Goal: Task Accomplishment & Management: Complete application form

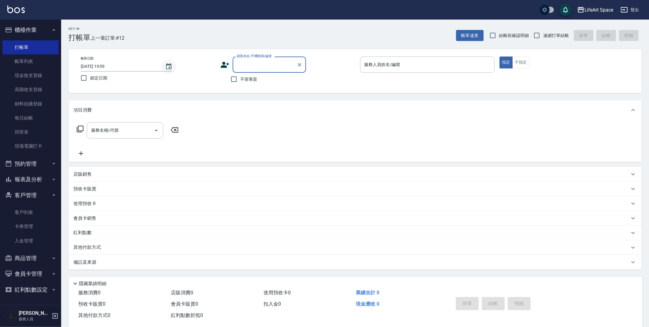
click at [167, 69] on icon "Choose date, selected date is 2025-08-12" at bounding box center [168, 66] width 7 height 7
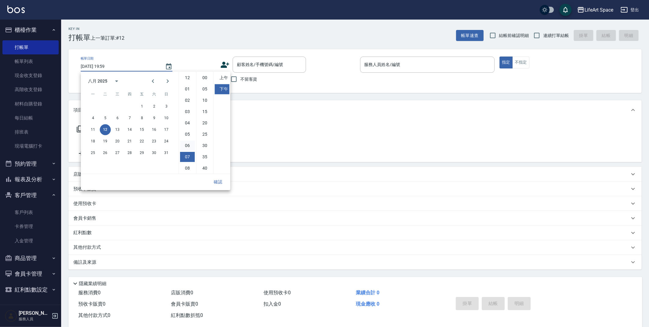
scroll to position [34, 0]
click at [118, 129] on button "13" at bounding box center [117, 129] width 11 height 11
type input "[DATE] 19:59"
drag, startPoint x: 220, startPoint y: 181, endPoint x: 221, endPoint y: 186, distance: 5.3
click at [220, 181] on button "確認" at bounding box center [218, 181] width 20 height 11
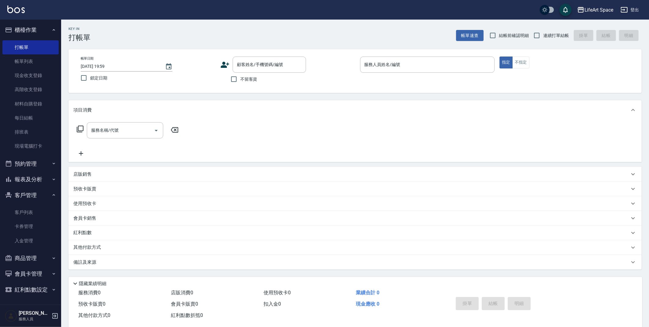
click at [223, 68] on icon at bounding box center [224, 64] width 9 height 9
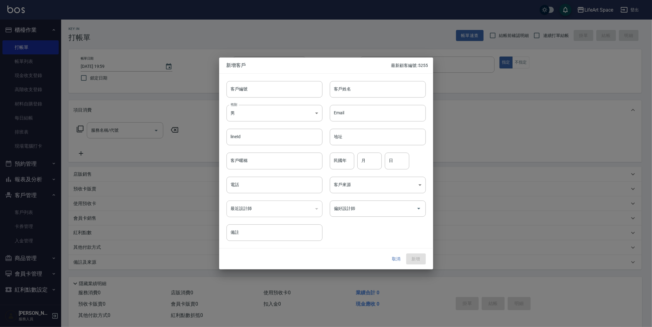
drag, startPoint x: 558, startPoint y: 95, endPoint x: 492, endPoint y: 104, distance: 67.1
click at [558, 95] on div at bounding box center [326, 163] width 652 height 327
click at [590, 126] on div at bounding box center [326, 163] width 652 height 327
click at [399, 260] on button "取消" at bounding box center [396, 258] width 20 height 11
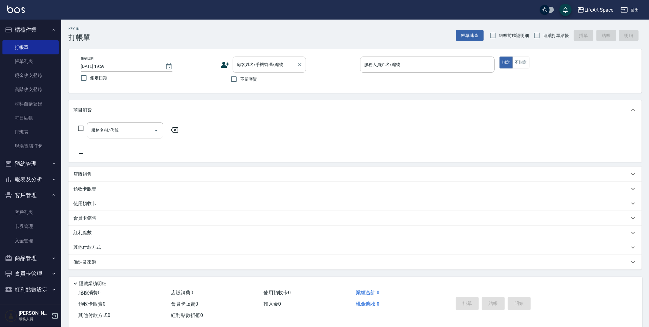
click at [281, 65] on input "顧客姓名/手機號碼/編號" at bounding box center [264, 64] width 59 height 11
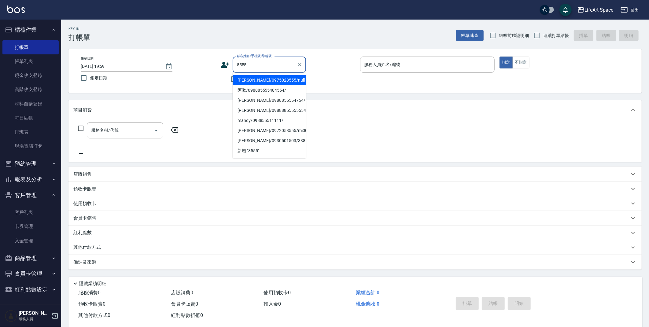
click at [266, 83] on li "[PERSON_NAME]/0975028555/null" at bounding box center [268, 80] width 73 height 10
type input "[PERSON_NAME]/0975028555/null"
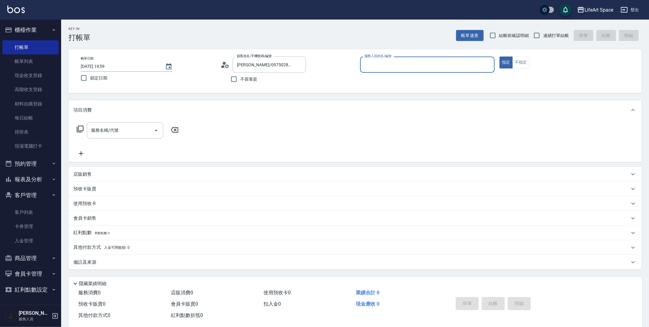
click at [227, 61] on icon at bounding box center [224, 64] width 9 height 9
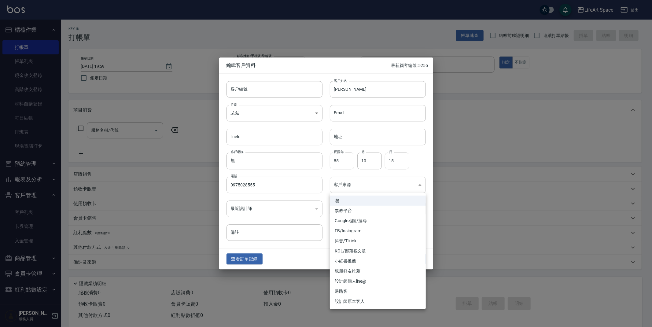
click at [364, 185] on body "LifeArt Space 登出 櫃檯作業 打帳單 帳單列表 現金收支登錄 高階收支登錄 材料自購登錄 每日結帳 排班表 現場電腦打卡 預約管理 預約管理 單…" at bounding box center [326, 168] width 652 height 336
click at [353, 230] on li "FB/Instagram" at bounding box center [378, 231] width 96 height 10
type input "FB/Instagram"
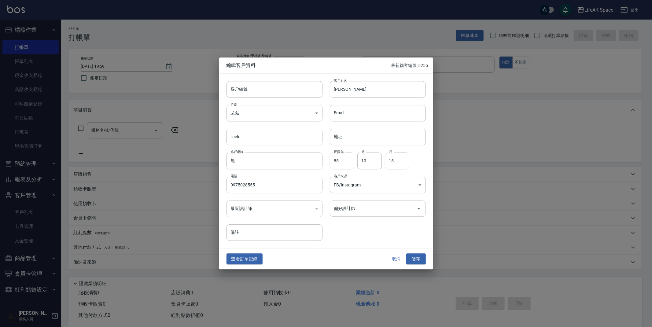
click at [346, 210] on input "偏好設計師" at bounding box center [372, 208] width 81 height 11
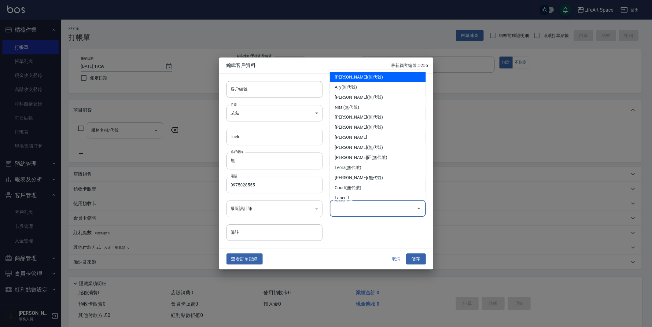
click at [353, 72] on li "[PERSON_NAME](無代號)" at bounding box center [378, 77] width 96 height 10
type input "[PERSON_NAME]"
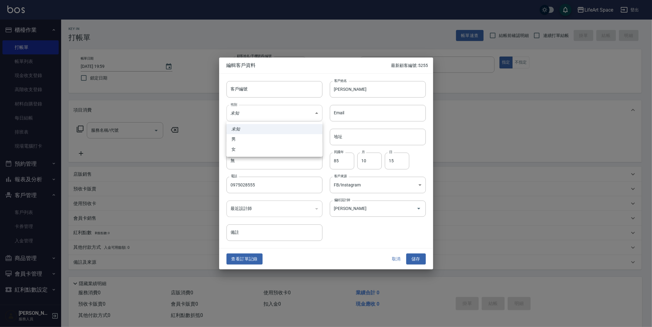
click at [299, 109] on body "LifeArt Space 登出 櫃檯作業 打帳單 帳單列表 現金收支登錄 高階收支登錄 材料自購登錄 每日結帳 排班表 現場電腦打卡 預約管理 預約管理 單…" at bounding box center [326, 168] width 652 height 336
click at [298, 147] on li "女" at bounding box center [274, 149] width 96 height 10
type input "[DEMOGRAPHIC_DATA]"
click at [420, 260] on button "儲存" at bounding box center [416, 258] width 20 height 11
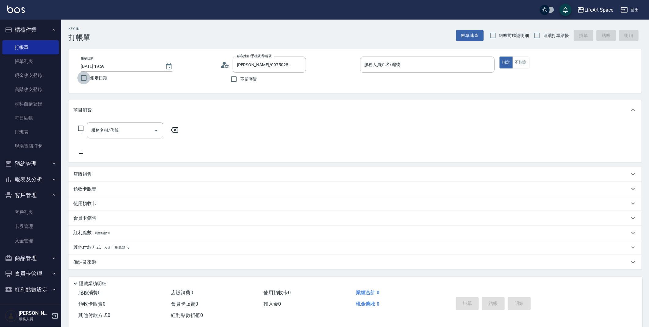
click at [90, 76] on input "鎖定日期" at bounding box center [83, 77] width 13 height 13
checkbox input "true"
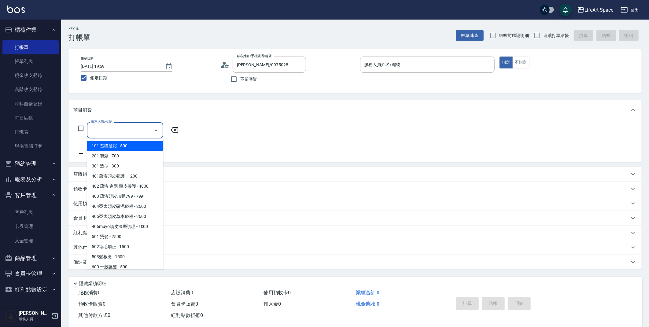
click at [132, 135] on input "服務名稱/代號" at bounding box center [121, 130] width 62 height 11
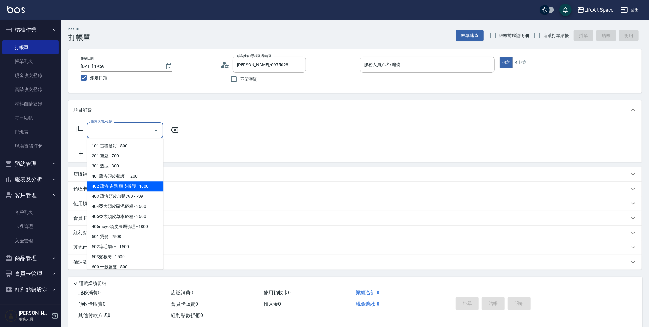
scroll to position [1, 0]
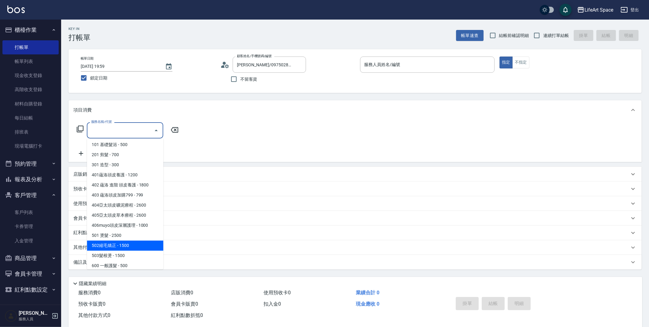
click at [114, 243] on span "502縮毛矯正 - 1500" at bounding box center [125, 245] width 76 height 10
type input "502縮毛矯正 (502)"
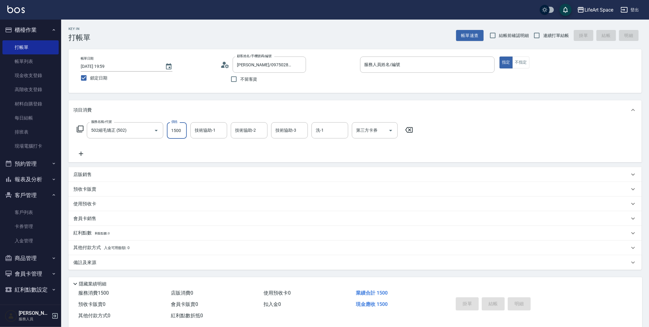
click at [181, 132] on input "1500" at bounding box center [177, 130] width 20 height 16
type input "1850"
click at [104, 249] on span "入金可用餘額: 0" at bounding box center [117, 248] width 26 height 4
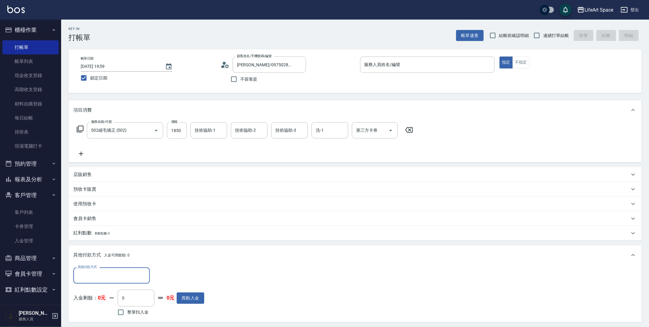
scroll to position [0, 0]
click at [107, 275] on input "其他付款方式" at bounding box center [111, 275] width 71 height 11
click at [115, 231] on span "轉帳" at bounding box center [111, 229] width 76 height 10
type input "轉帳"
type input "1850"
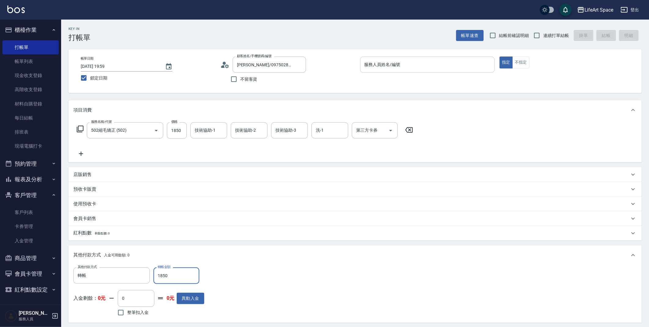
click at [411, 61] on input "服務人員姓名/編號" at bounding box center [427, 64] width 129 height 11
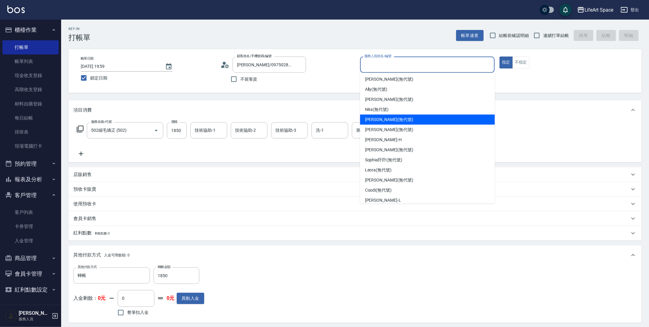
scroll to position [1, 0]
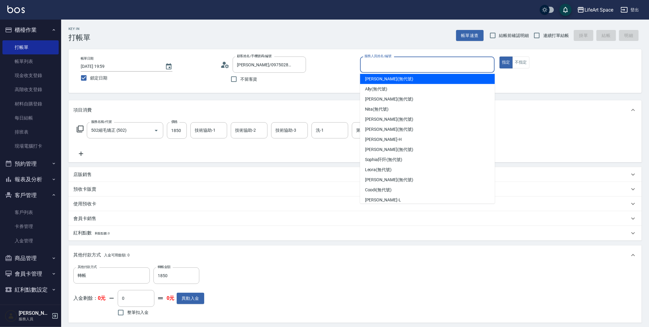
click at [406, 80] on div "[PERSON_NAME] (無代號)" at bounding box center [427, 79] width 135 height 10
type input "[PERSON_NAME](無代號)"
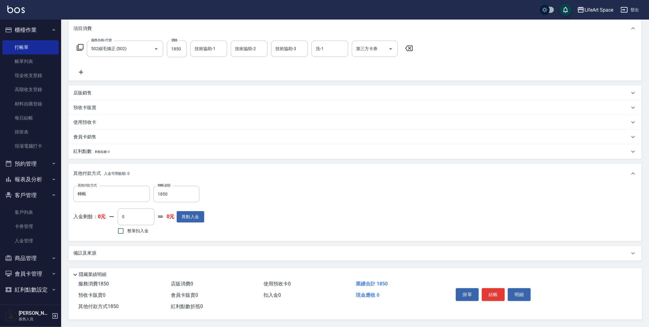
scroll to position [83, 0]
click at [84, 250] on p "備註及來源" at bounding box center [84, 253] width 23 height 6
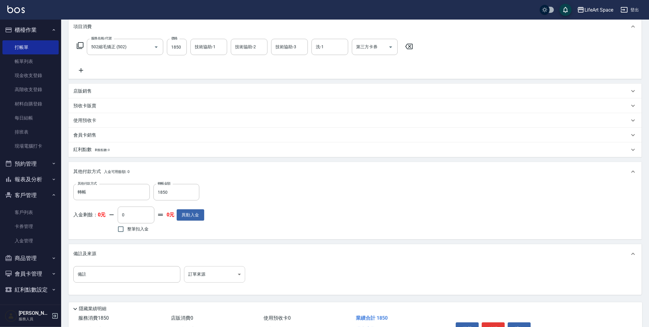
click at [234, 269] on body "LifeArt Space 登出 櫃檯作業 打帳單 帳單列表 現金收支登錄 高階收支登錄 材料自購登錄 每日結帳 排班表 現場電腦打卡 預約管理 預約管理 單…" at bounding box center [324, 139] width 649 height 445
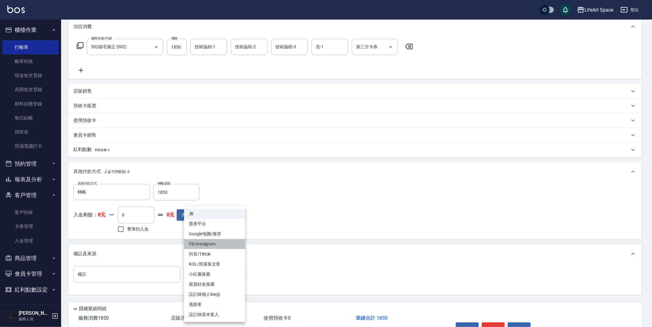
click at [231, 241] on li "FB/Instagram" at bounding box center [214, 244] width 61 height 10
type input "FB/Instagram"
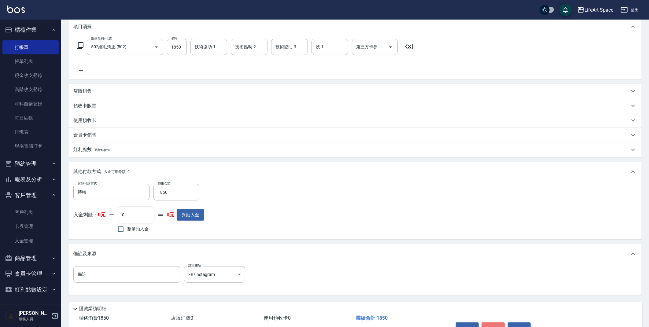
click at [494, 323] on button "結帳" at bounding box center [492, 328] width 23 height 13
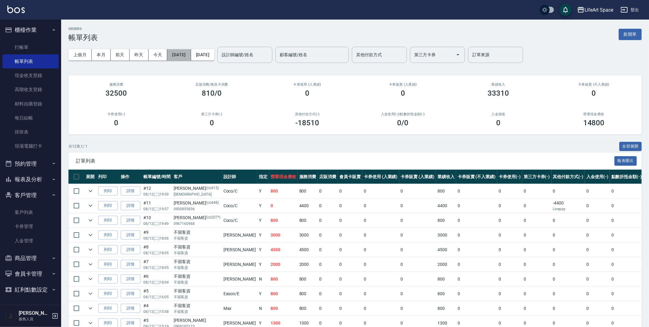
click at [178, 57] on button "[DATE]" at bounding box center [179, 54] width 24 height 11
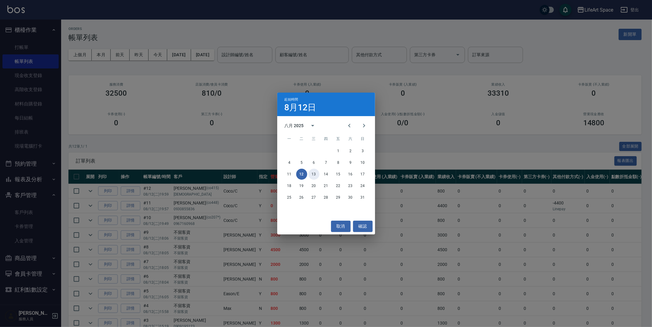
click at [314, 170] on button "13" at bounding box center [313, 174] width 11 height 11
